Goal: Transaction & Acquisition: Purchase product/service

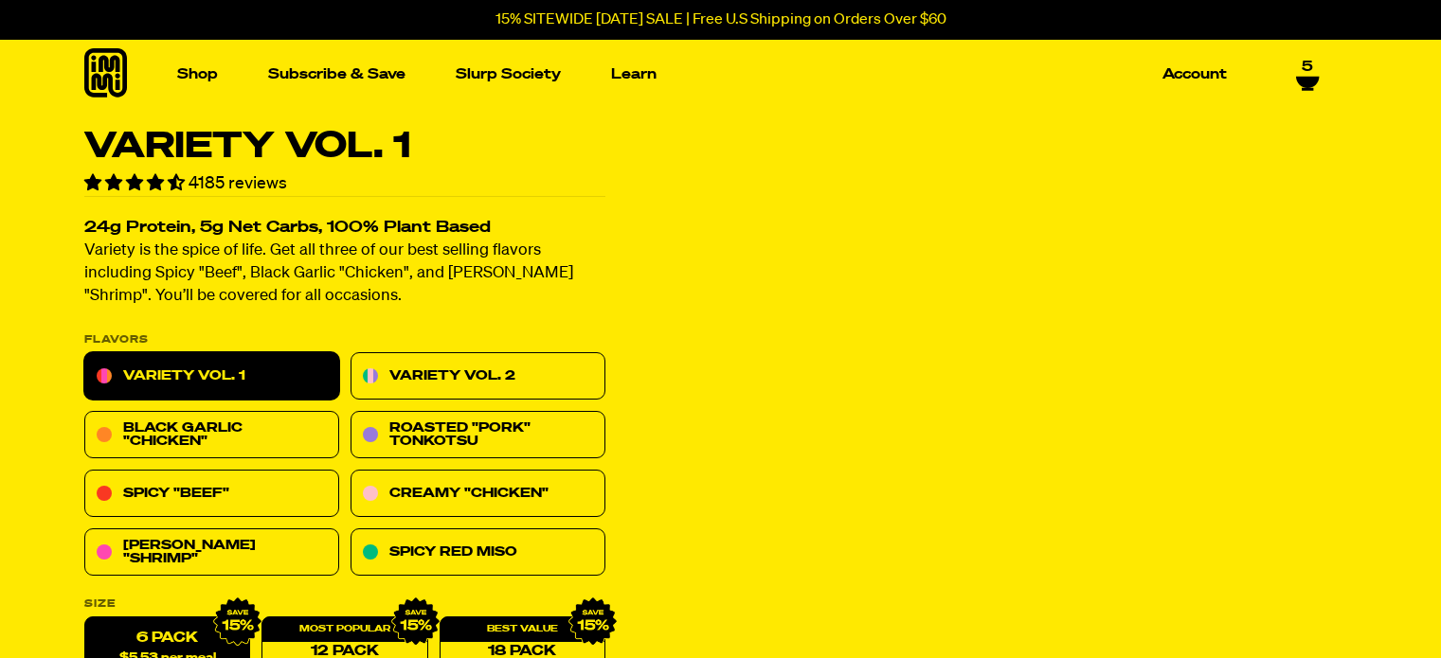
select select "Every 30 Days"
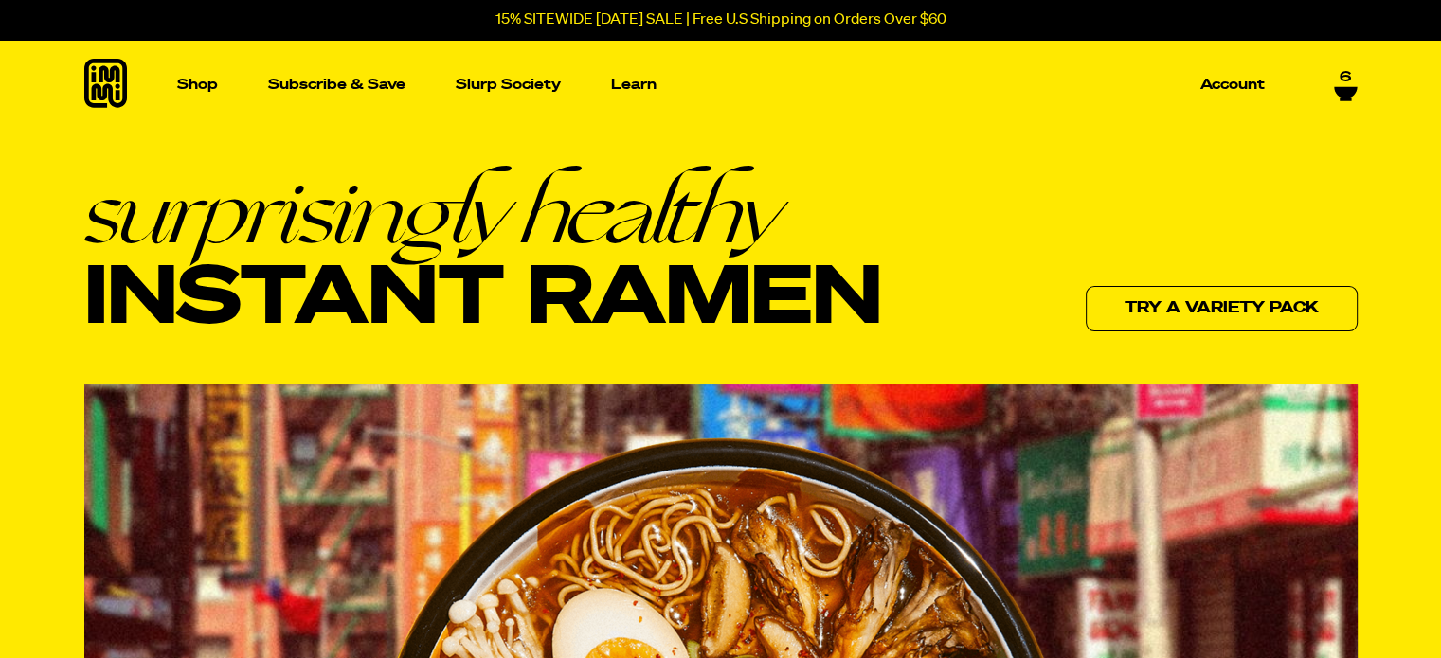
click at [1343, 75] on span "6" at bounding box center [1344, 77] width 11 height 17
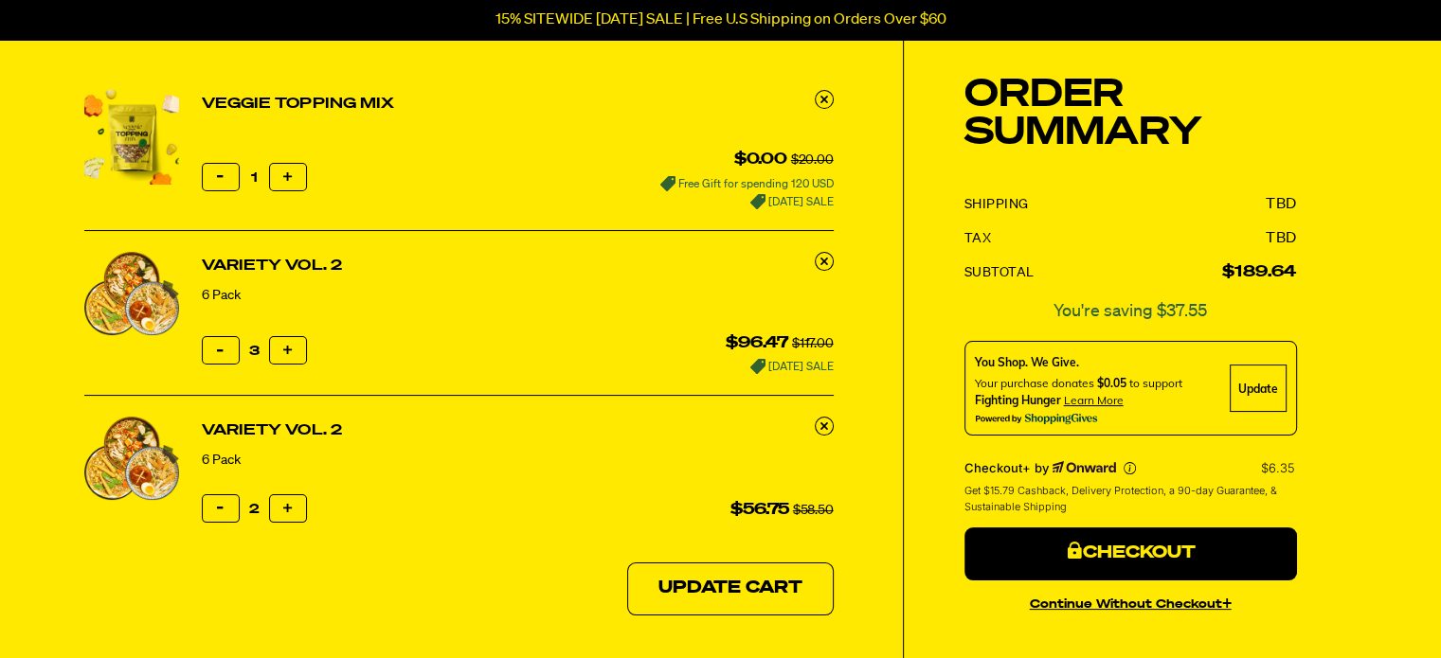
scroll to position [152, 0]
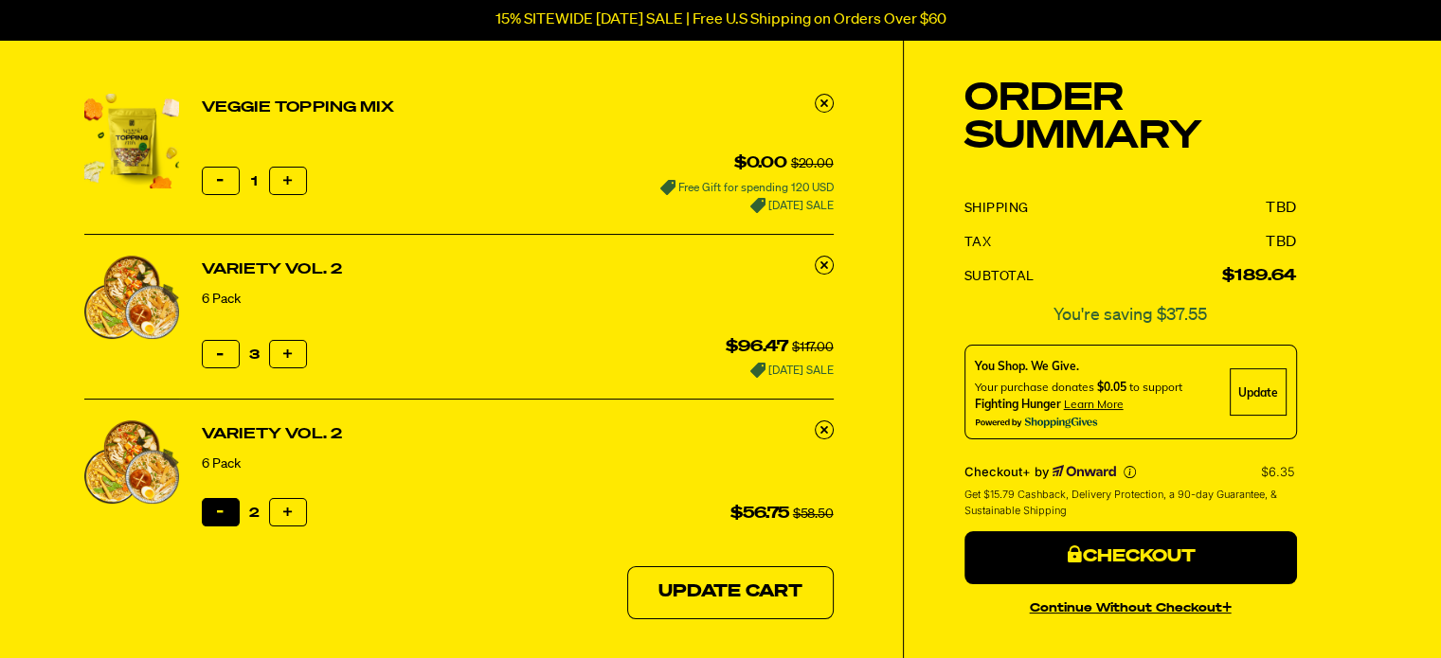
click at [228, 512] on button "Reduce item quantity by one" at bounding box center [221, 512] width 38 height 28
type input "1"
click at [220, 509] on icon "button" at bounding box center [220, 512] width 7 height 7
click at [224, 508] on button "Reduce item quantity by one" at bounding box center [221, 512] width 38 height 28
click at [817, 427] on link at bounding box center [824, 430] width 19 height 19
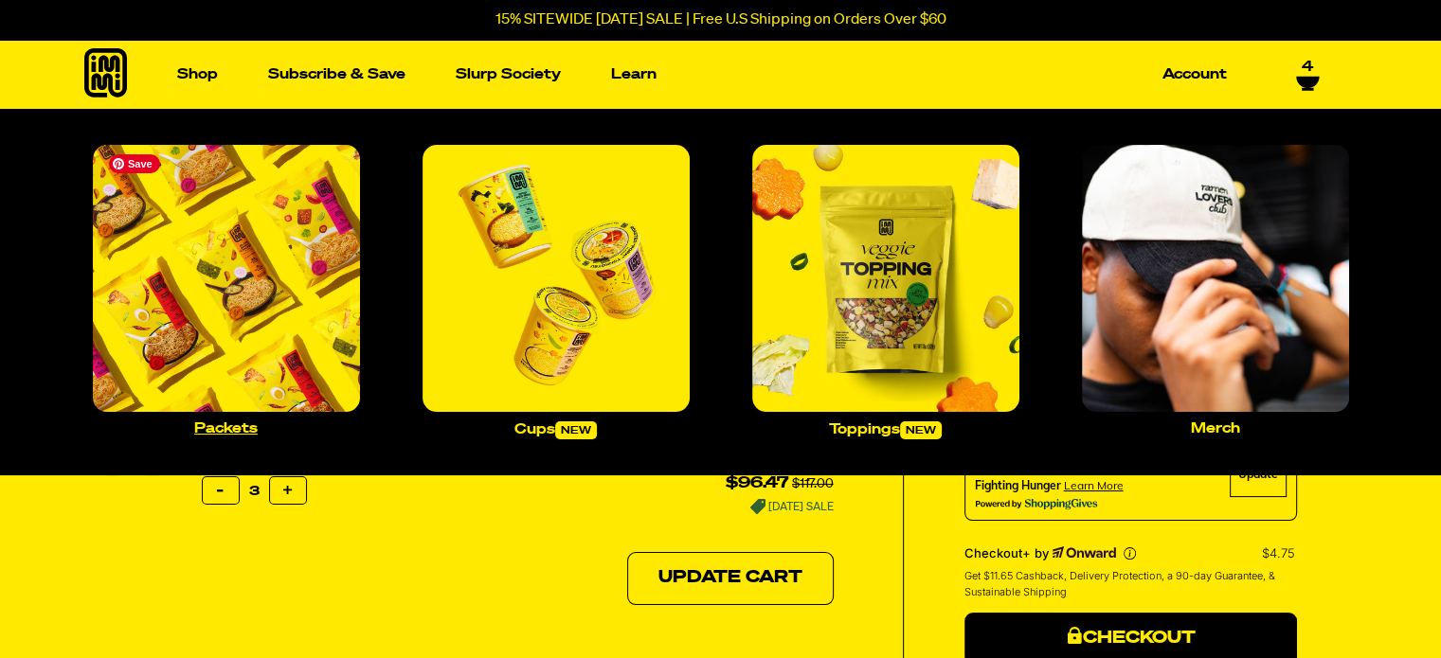
click at [222, 170] on img "Main navigation" at bounding box center [226, 278] width 267 height 267
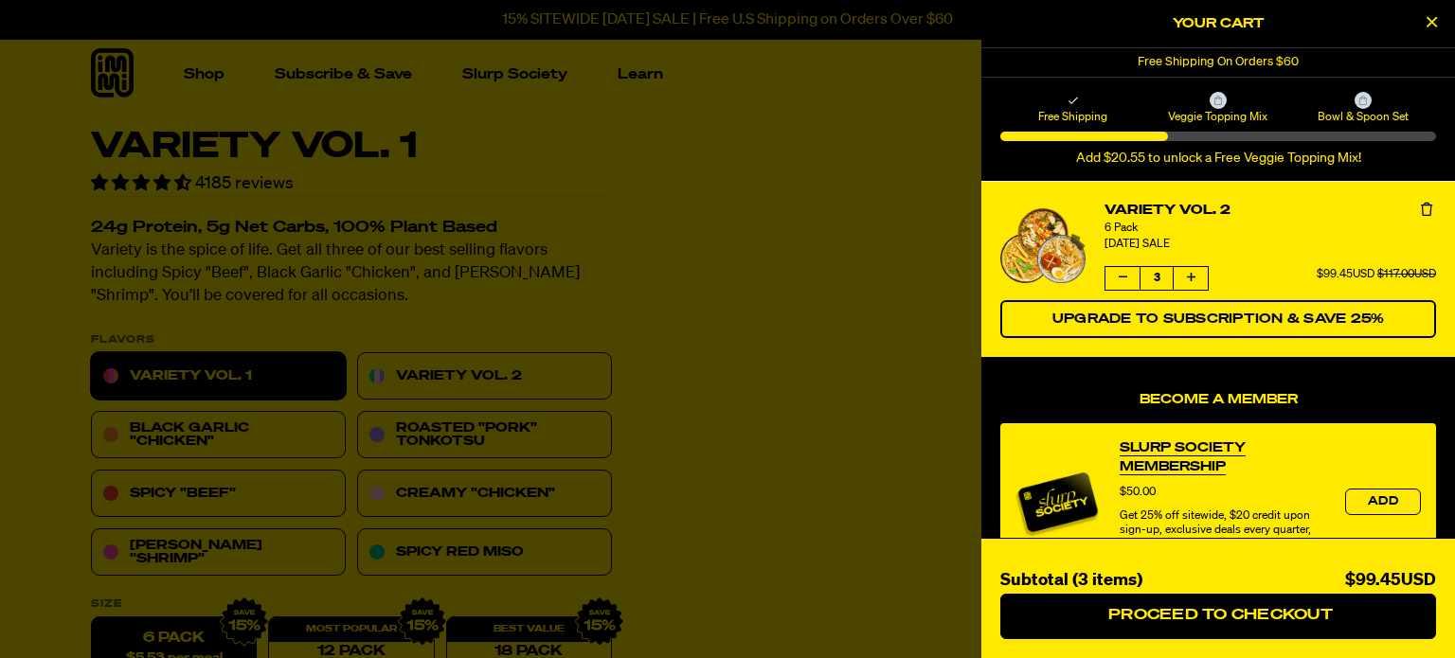
click at [1428, 15] on icon "Close Cart" at bounding box center [1432, 21] width 10 height 17
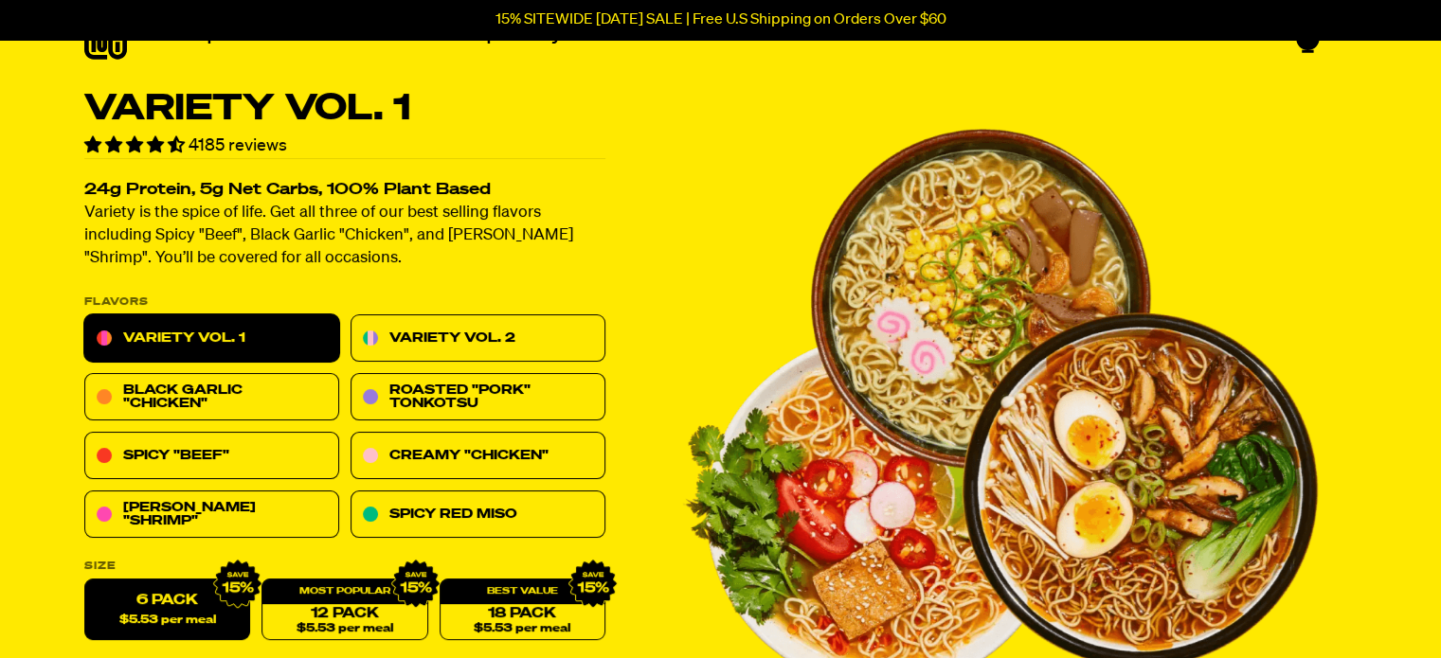
scroll to position [152, 0]
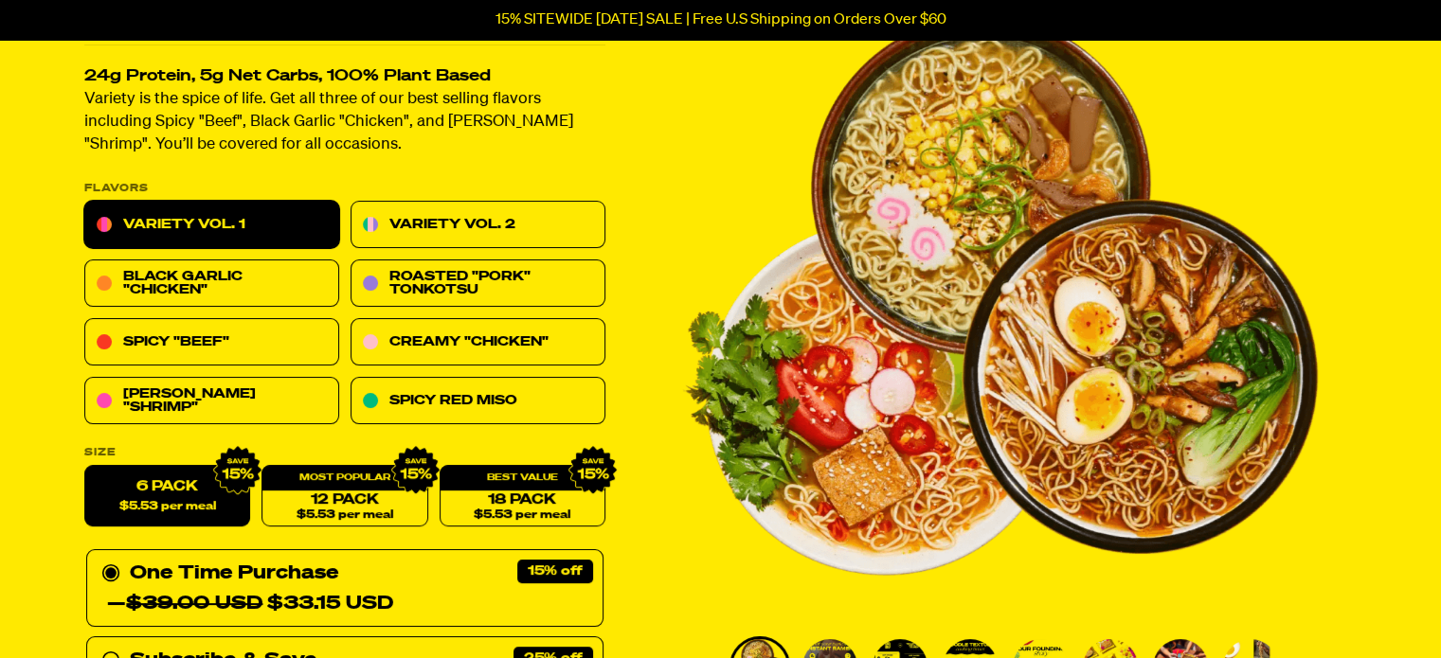
click at [182, 214] on link "Variety Vol. 1" at bounding box center [211, 225] width 255 height 47
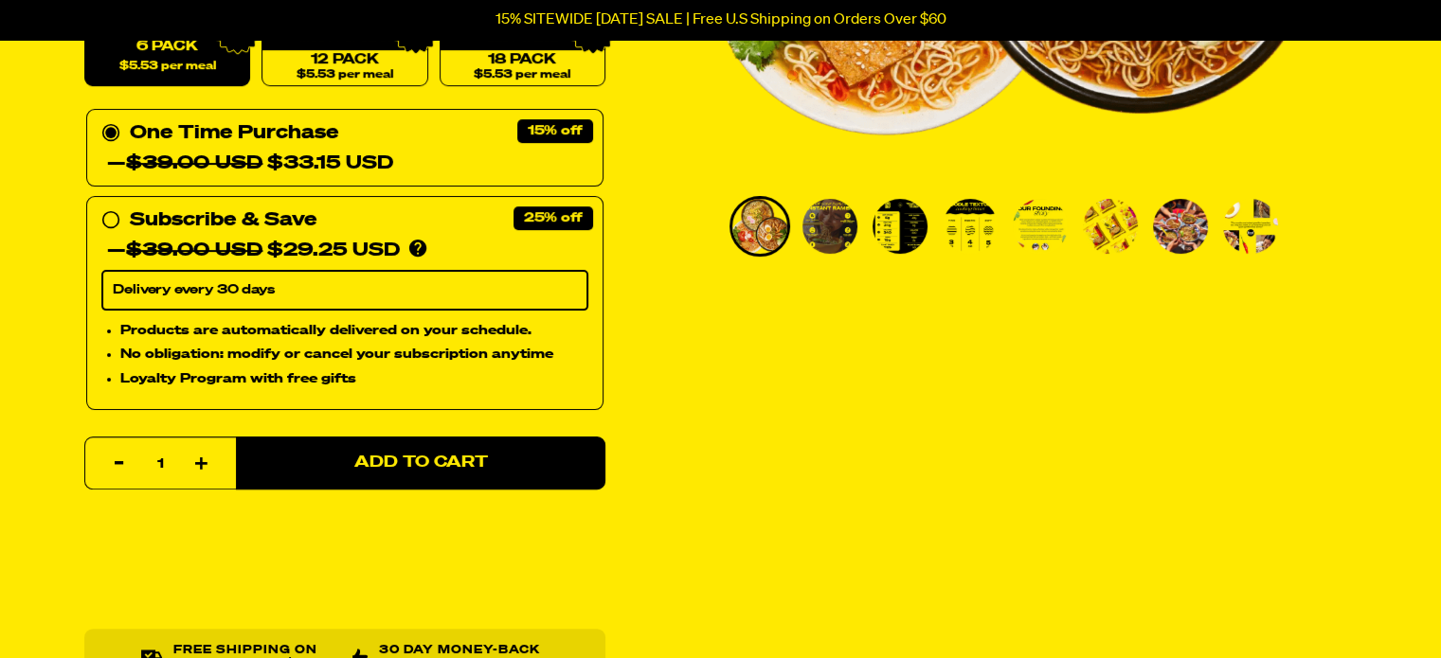
scroll to position [606, 0]
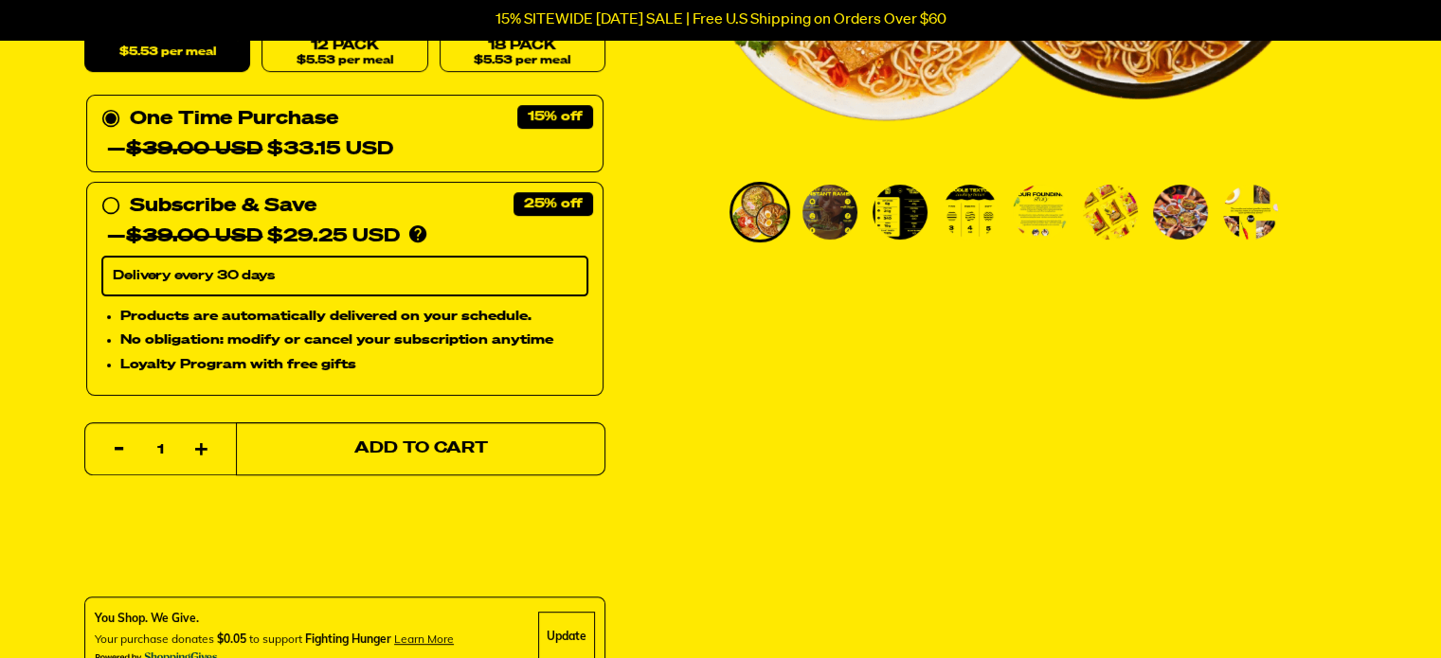
click at [394, 436] on button "Add to Cart" at bounding box center [420, 448] width 369 height 53
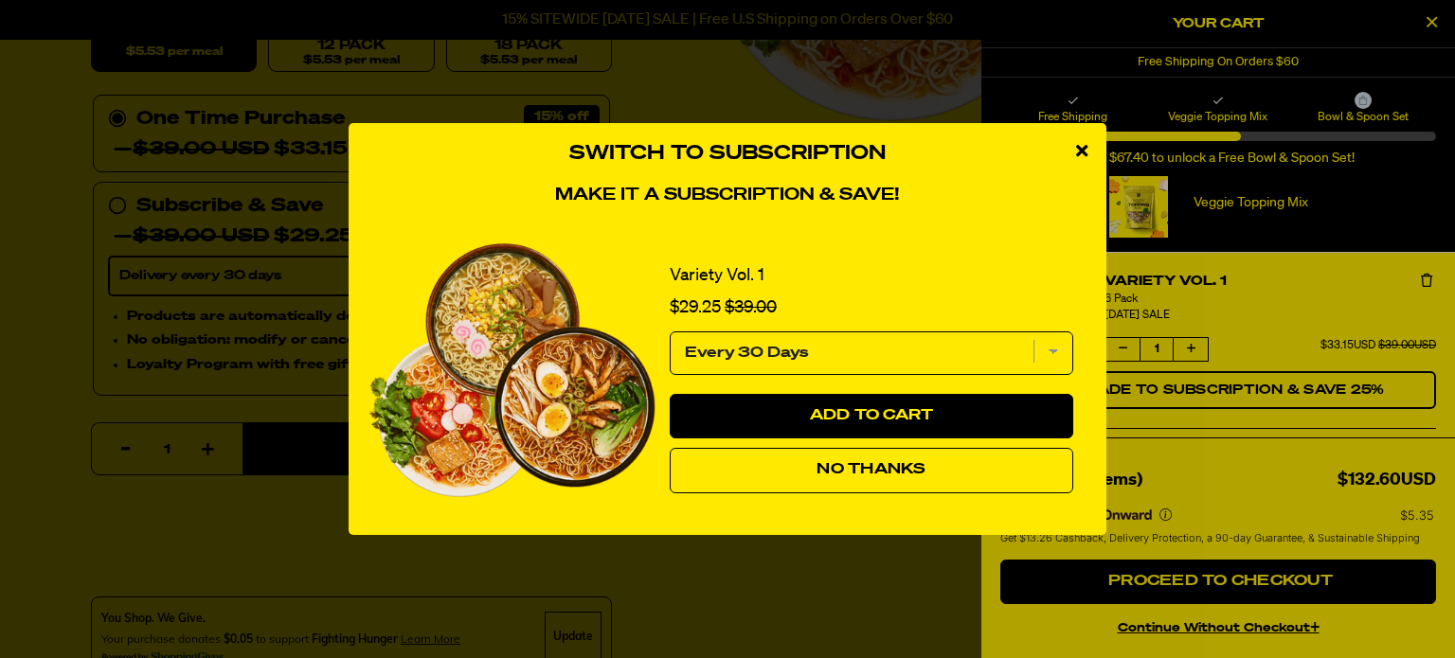
click at [1052, 340] on select "Every 30 Days" at bounding box center [872, 354] width 404 height 44
click at [928, 263] on div "Variety Vol. 1 Sale price $29.25 Original price $39.00" at bounding box center [871, 287] width 432 height 69
click at [835, 469] on span "No Thanks" at bounding box center [871, 469] width 109 height 15
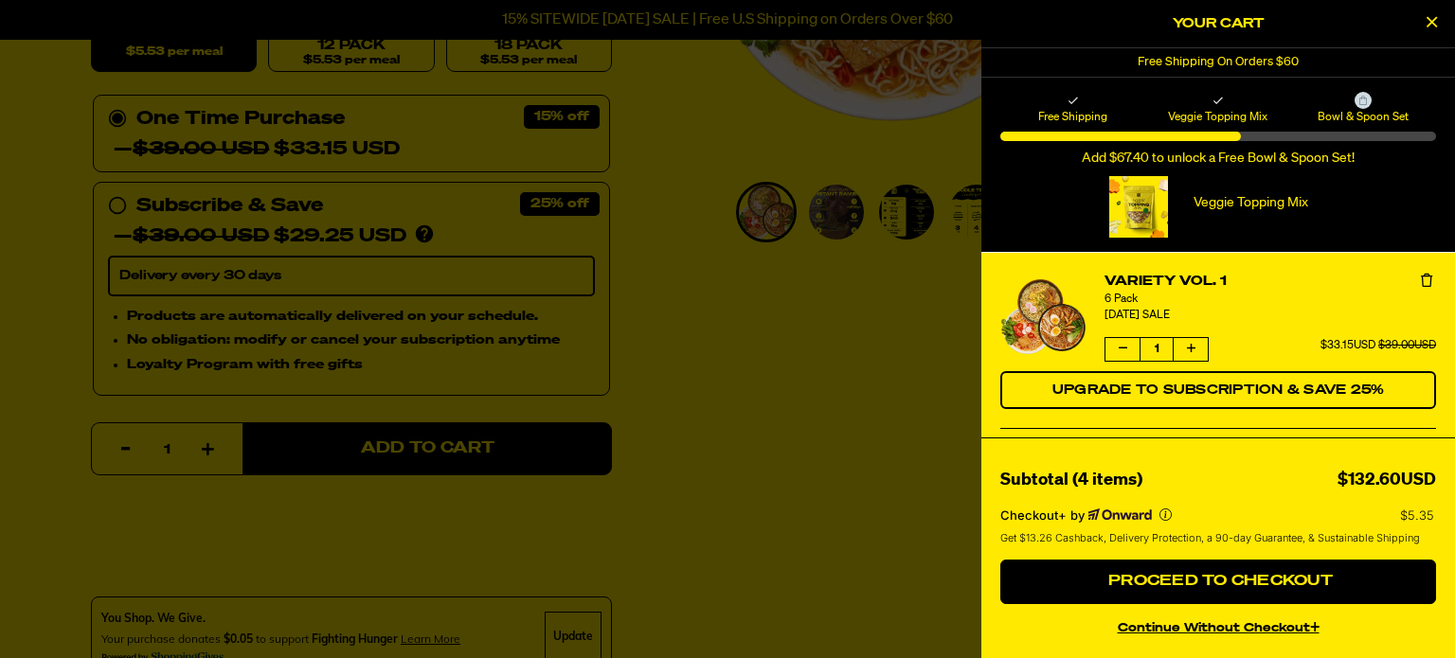
click at [1431, 14] on icon "Close Cart" at bounding box center [1432, 21] width 10 height 17
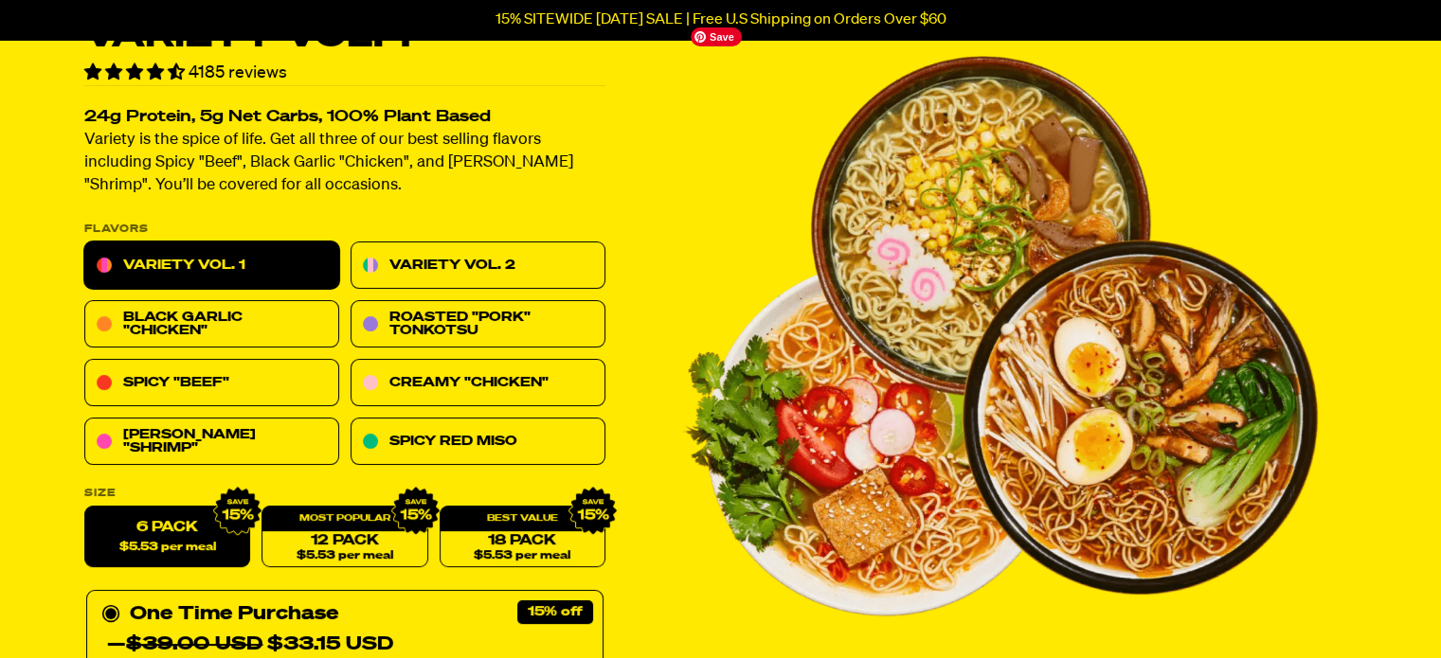
scroll to position [265, 0]
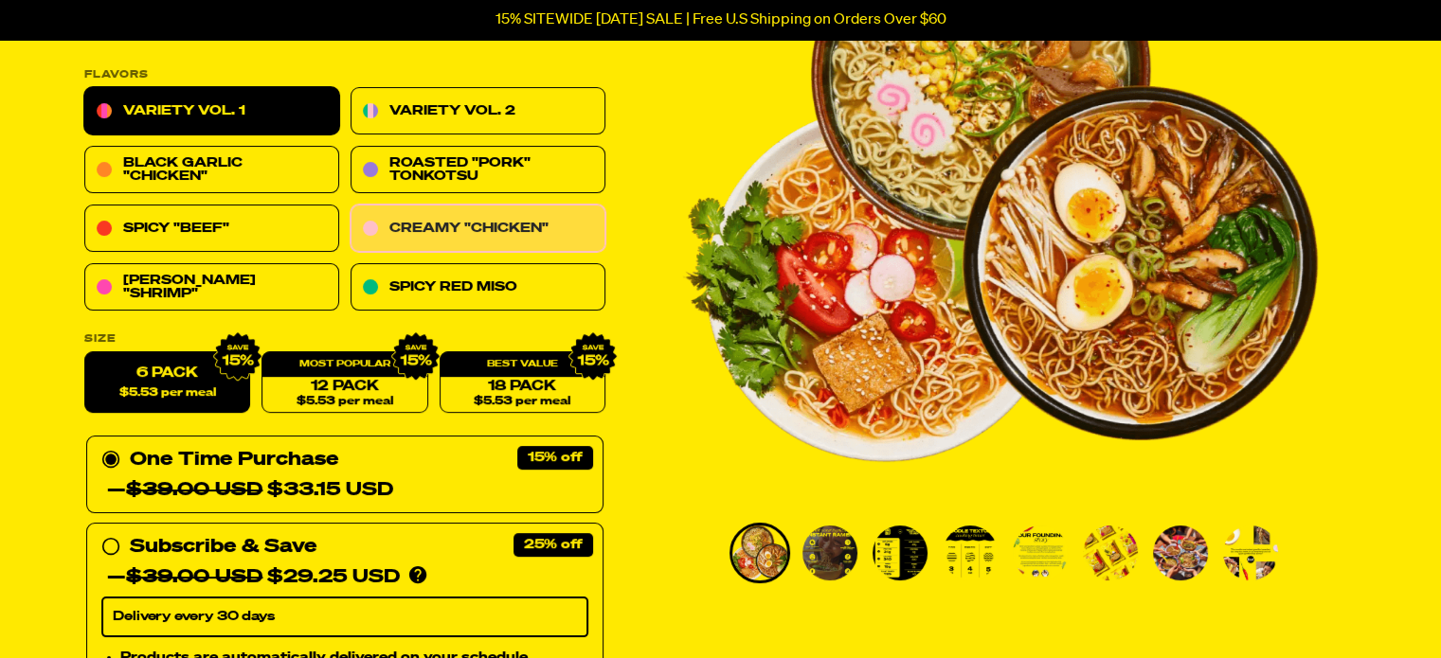
click at [457, 229] on link "Creamy "Chicken"" at bounding box center [477, 229] width 255 height 47
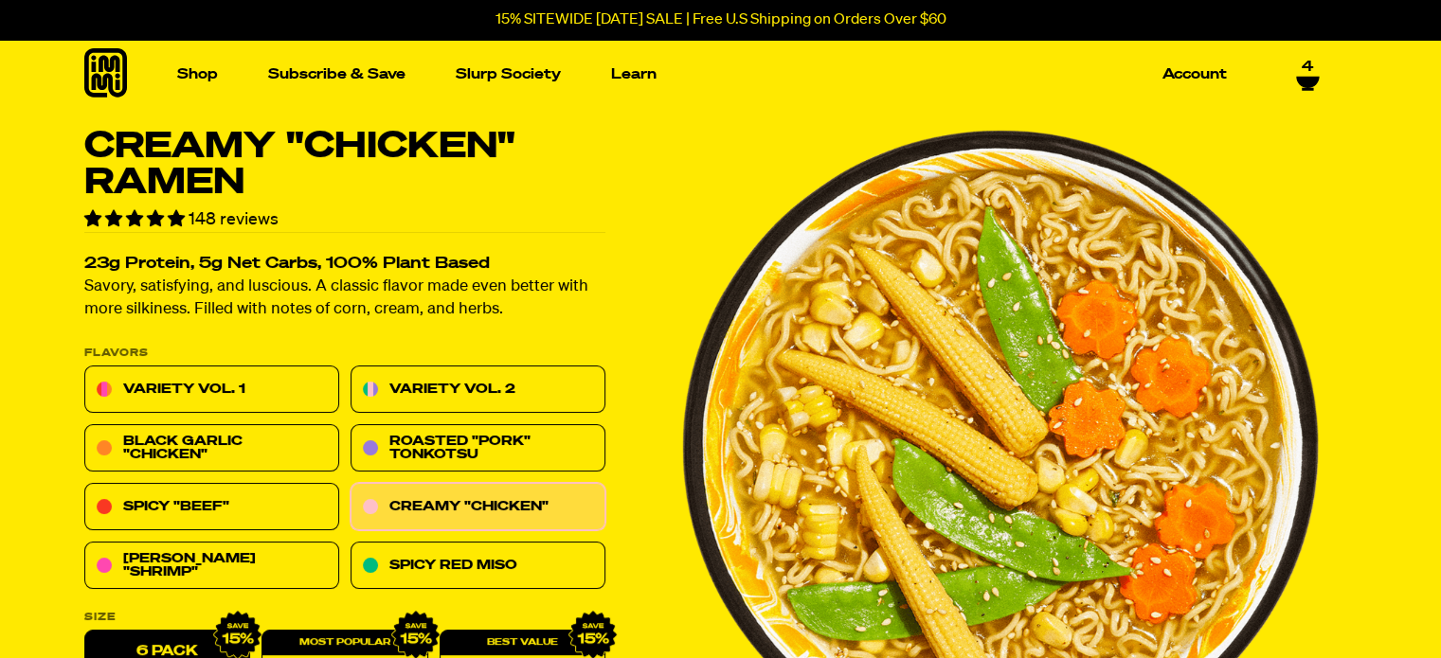
click at [1305, 67] on span "4" at bounding box center [1306, 67] width 11 height 17
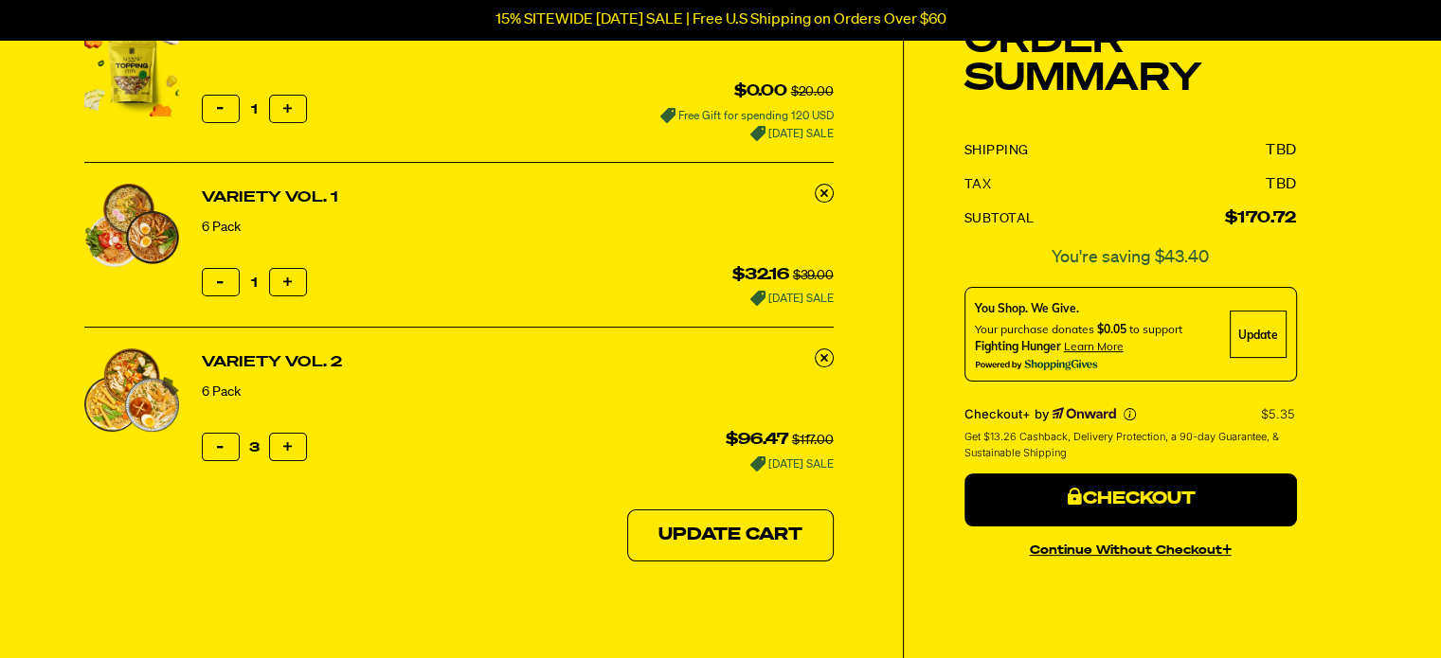
scroll to position [227, 0]
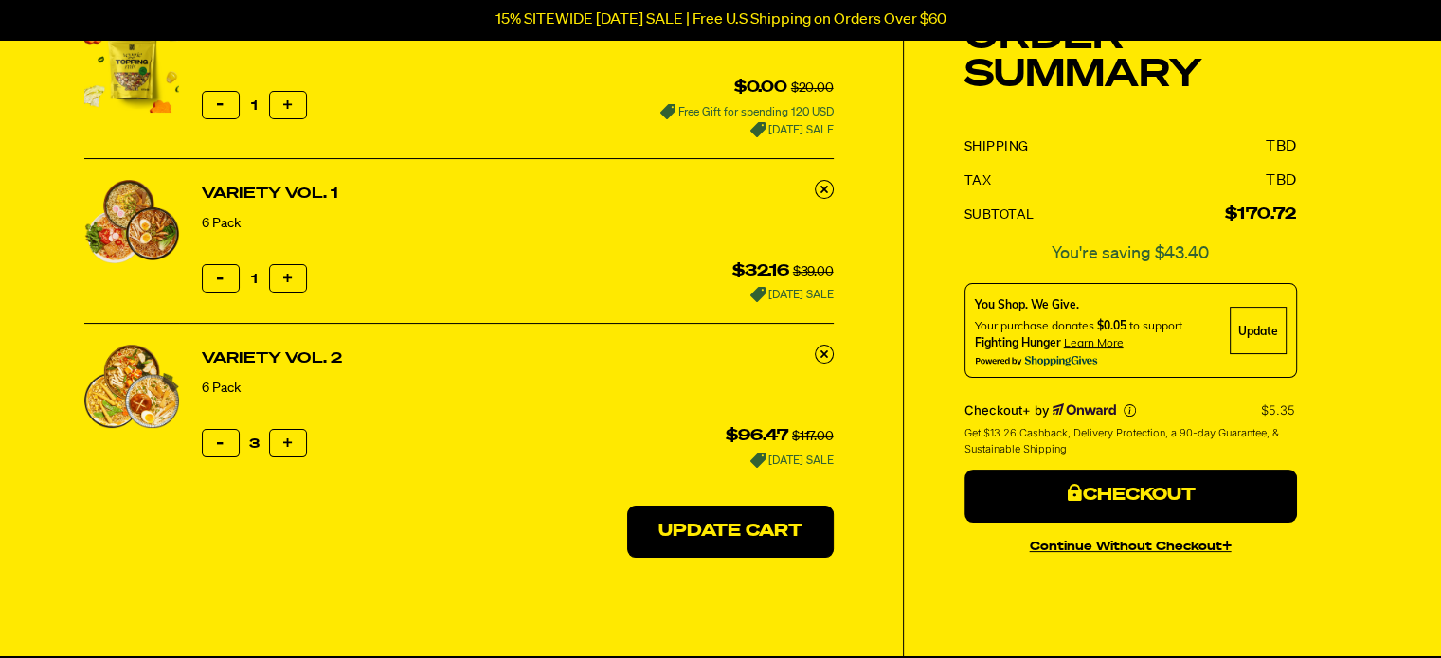
click at [700, 522] on button "Update Cart" at bounding box center [730, 532] width 206 height 53
